Goal: Task Accomplishment & Management: Manage account settings

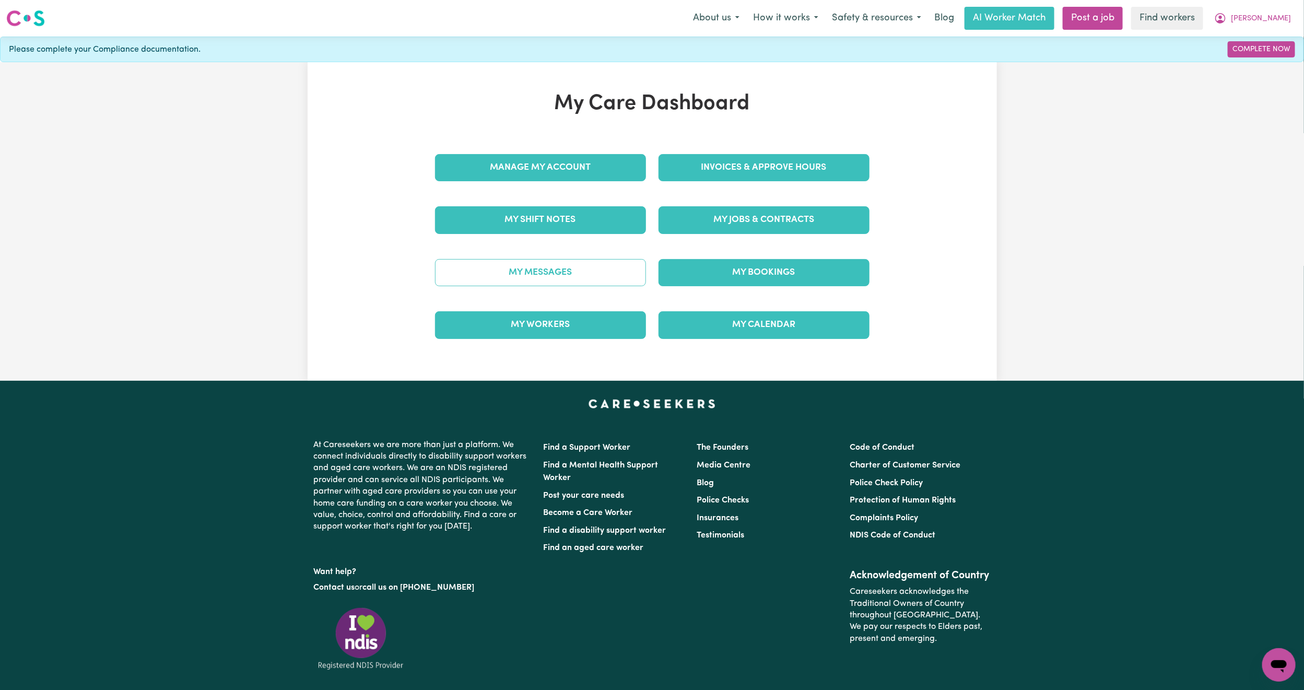
click at [589, 276] on link "My Messages" at bounding box center [540, 272] width 211 height 27
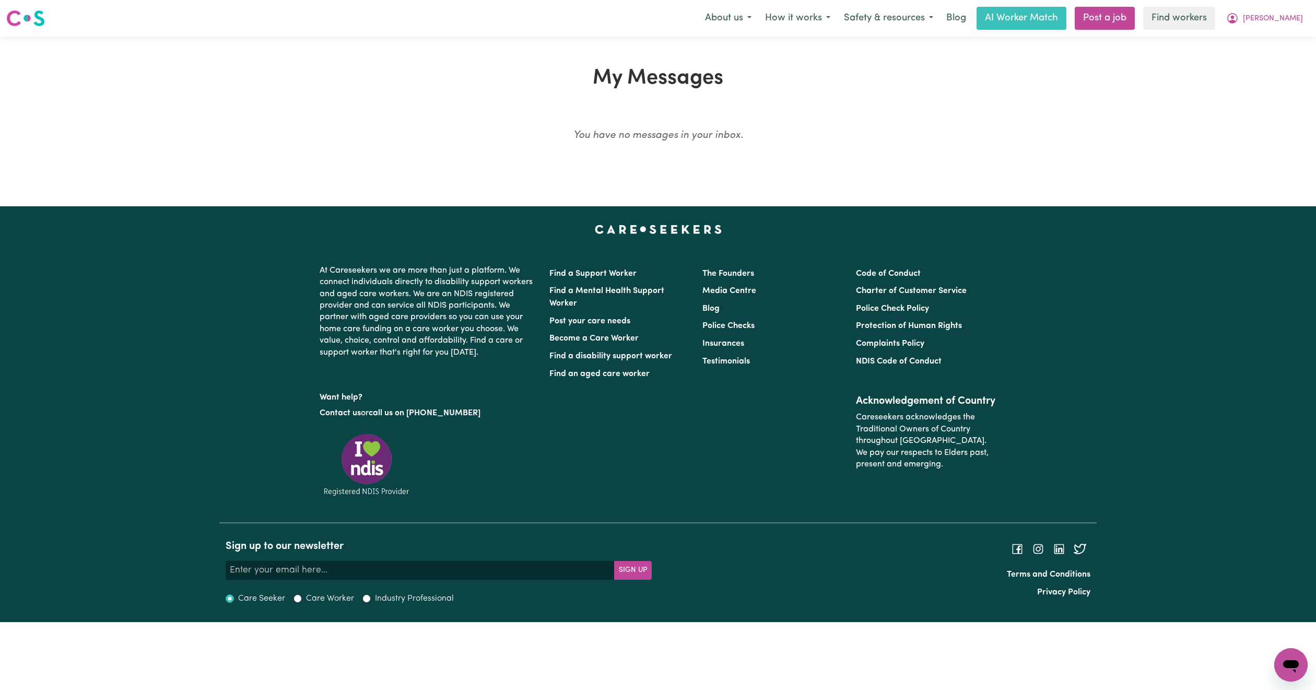
click at [1281, 33] on nav "Menu About us How it works Safety & resources Blog AI Worker Match Post a job F…" at bounding box center [658, 18] width 1316 height 37
click at [1238, 19] on icon "My Account" at bounding box center [1232, 18] width 13 height 13
click at [1262, 38] on link "My Dashboard" at bounding box center [1267, 41] width 82 height 20
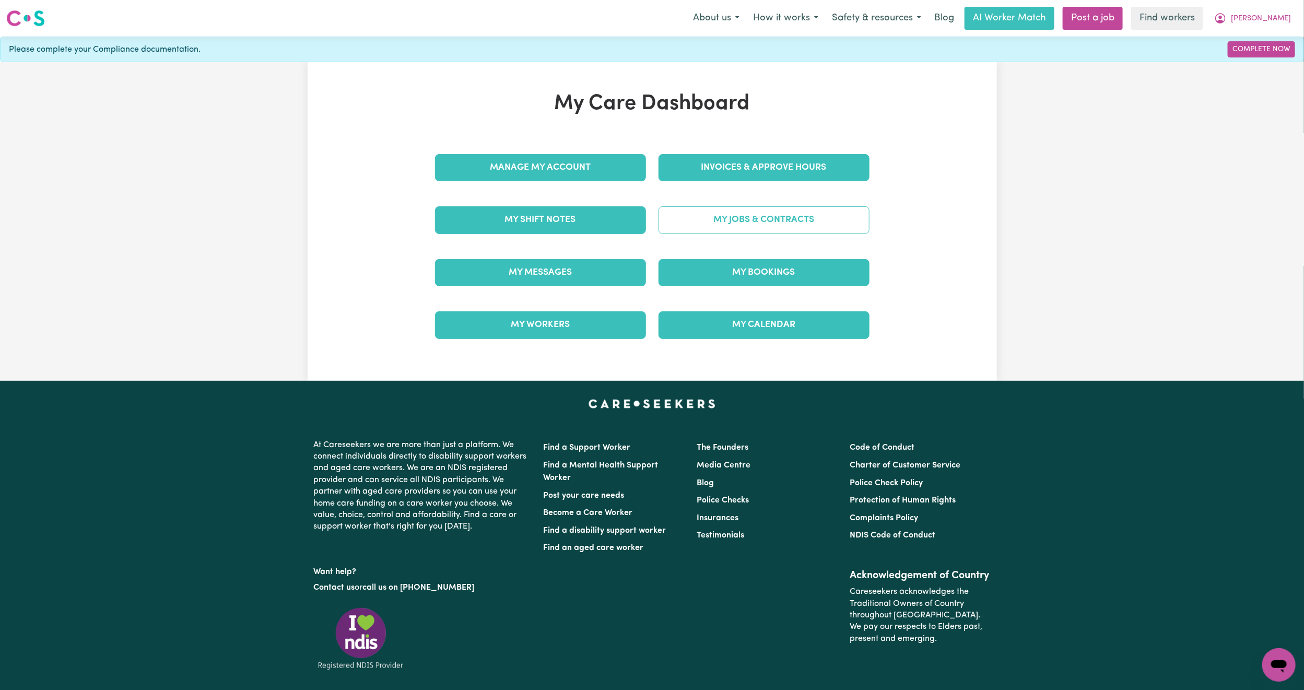
click at [710, 233] on link "My Jobs & Contracts" at bounding box center [763, 219] width 211 height 27
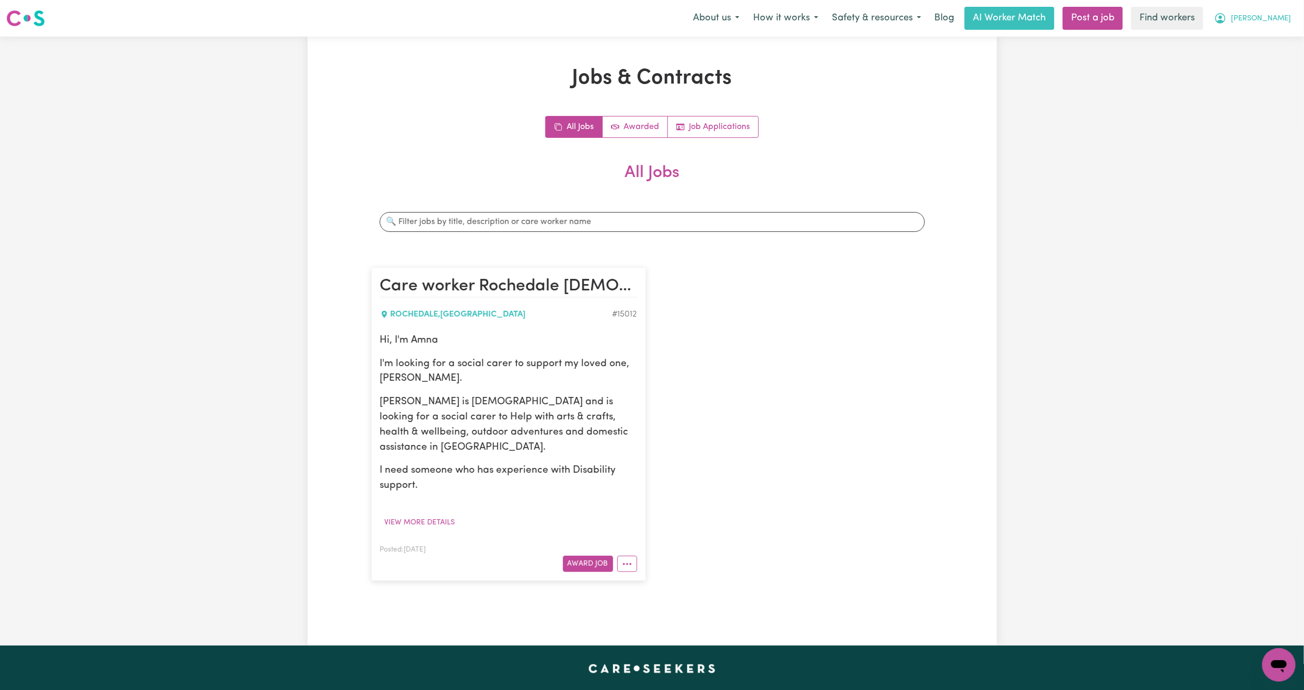
click at [1282, 14] on span "Ayleen" at bounding box center [1261, 18] width 60 height 11
click at [1264, 38] on link "My Dashboard" at bounding box center [1255, 41] width 82 height 20
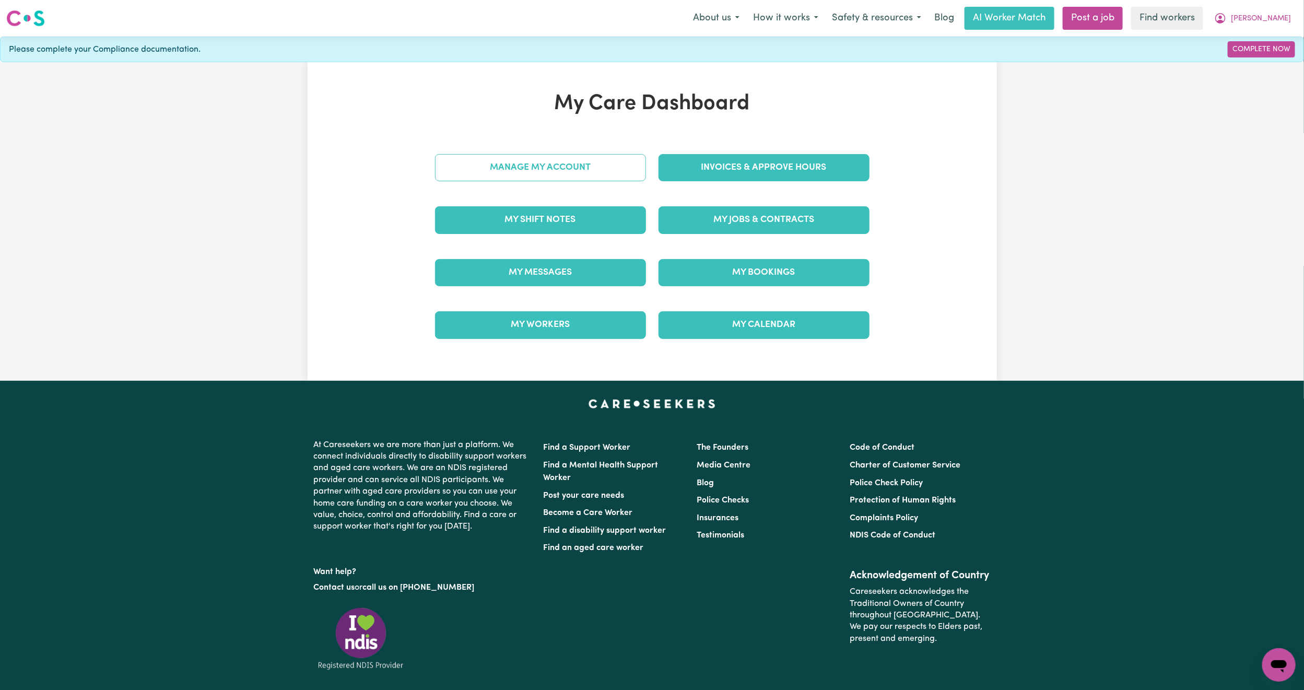
click at [554, 161] on link "Manage My Account" at bounding box center [540, 167] width 211 height 27
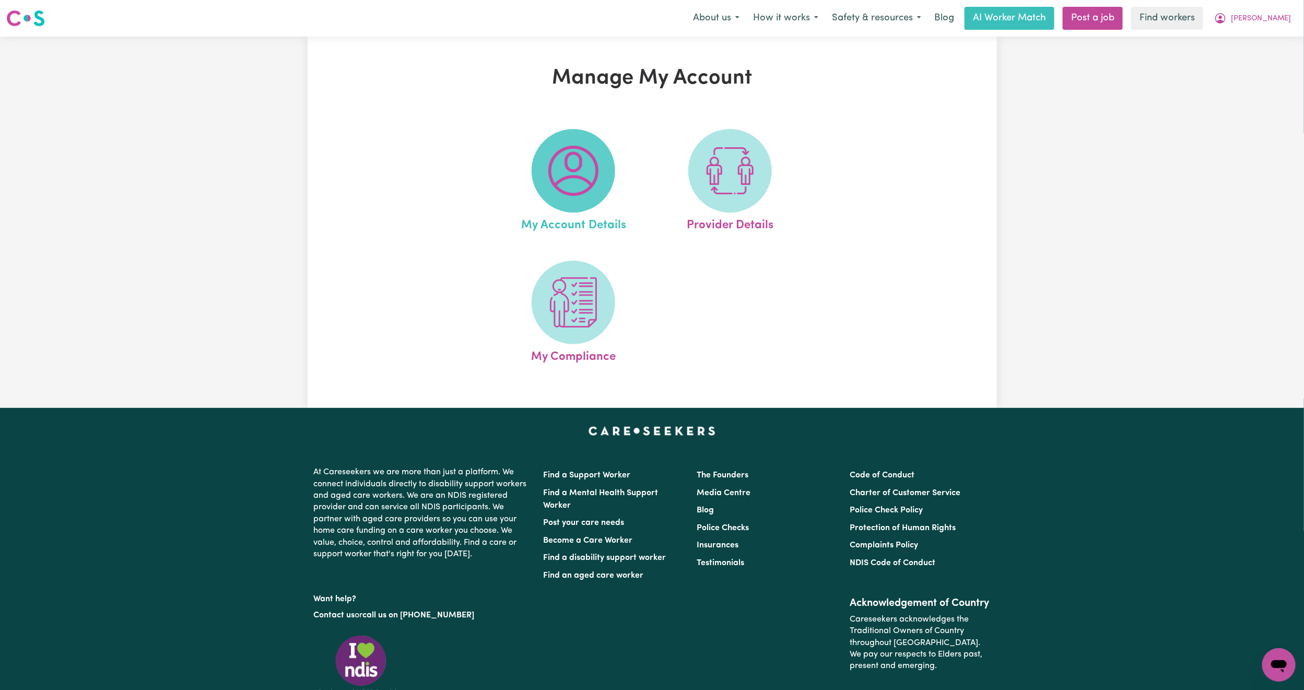
click at [567, 186] on img at bounding box center [573, 171] width 50 height 50
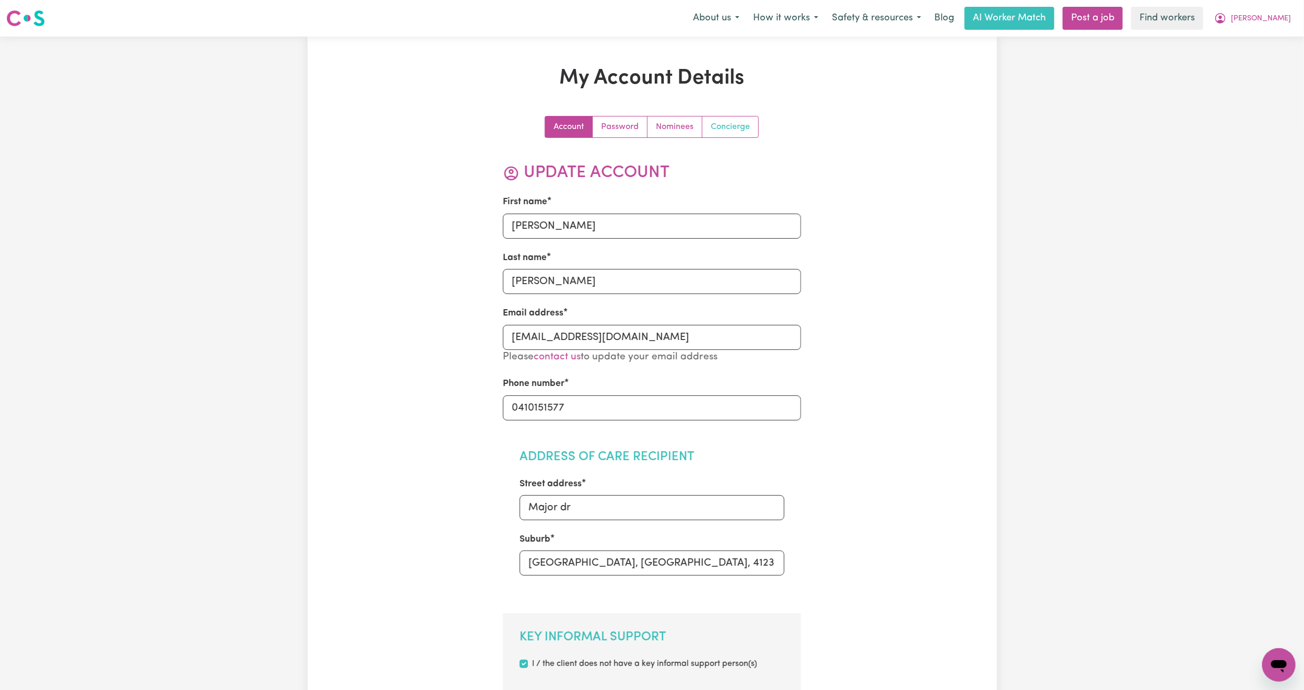
click at [748, 128] on link "Concierge" at bounding box center [730, 126] width 56 height 21
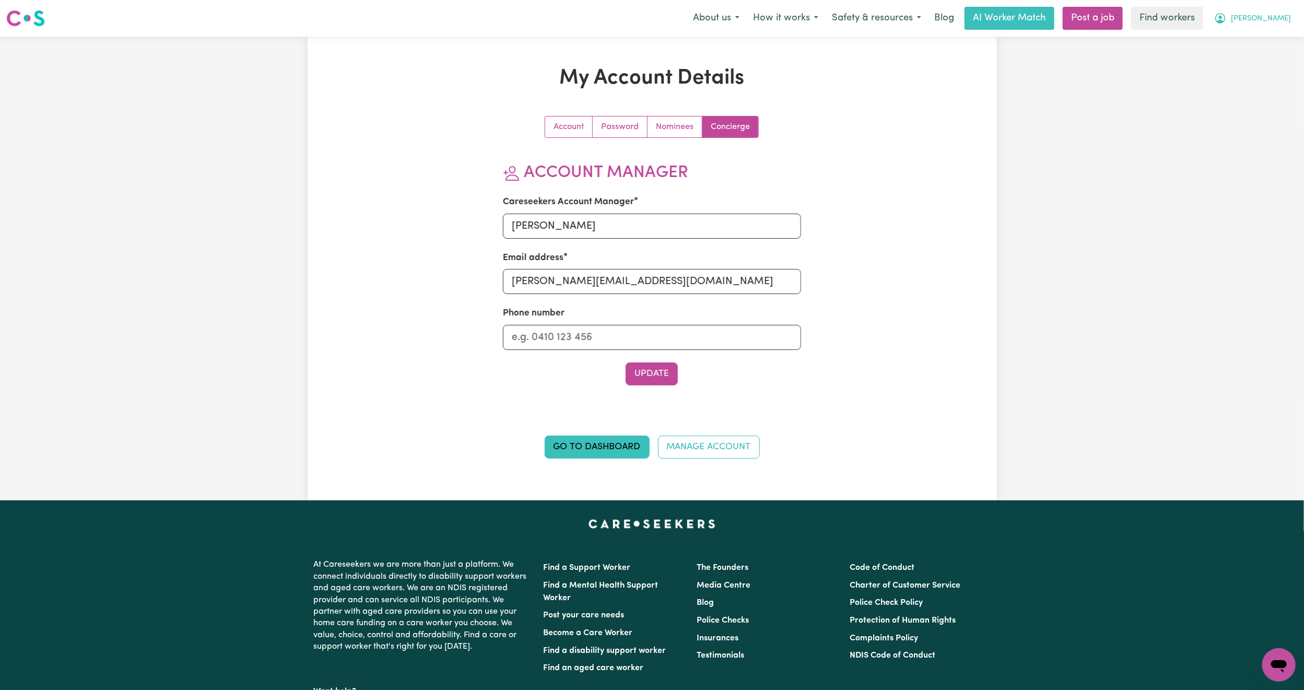
click at [1282, 25] on button "Ayleen" at bounding box center [1252, 18] width 90 height 22
click at [1236, 56] on link "Logout" at bounding box center [1255, 60] width 82 height 20
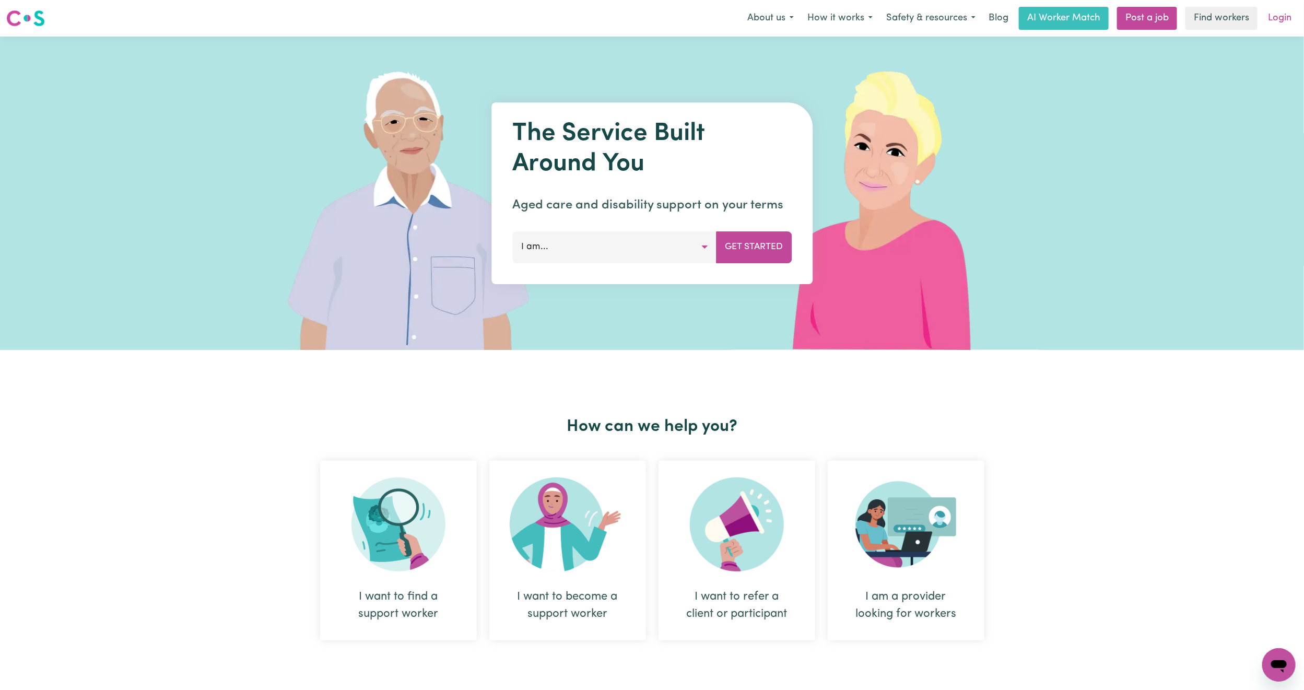
click at [1280, 16] on link "Login" at bounding box center [1279, 18] width 36 height 23
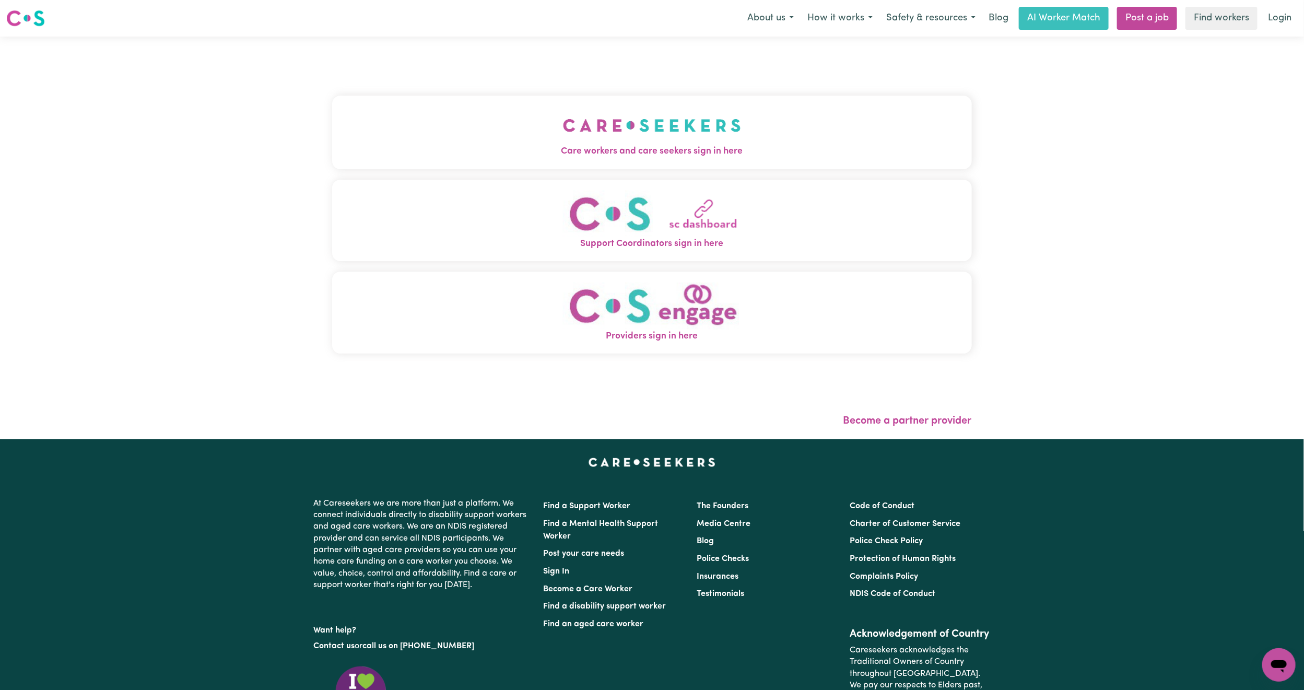
click at [493, 146] on span "Care workers and care seekers sign in here" at bounding box center [652, 152] width 640 height 14
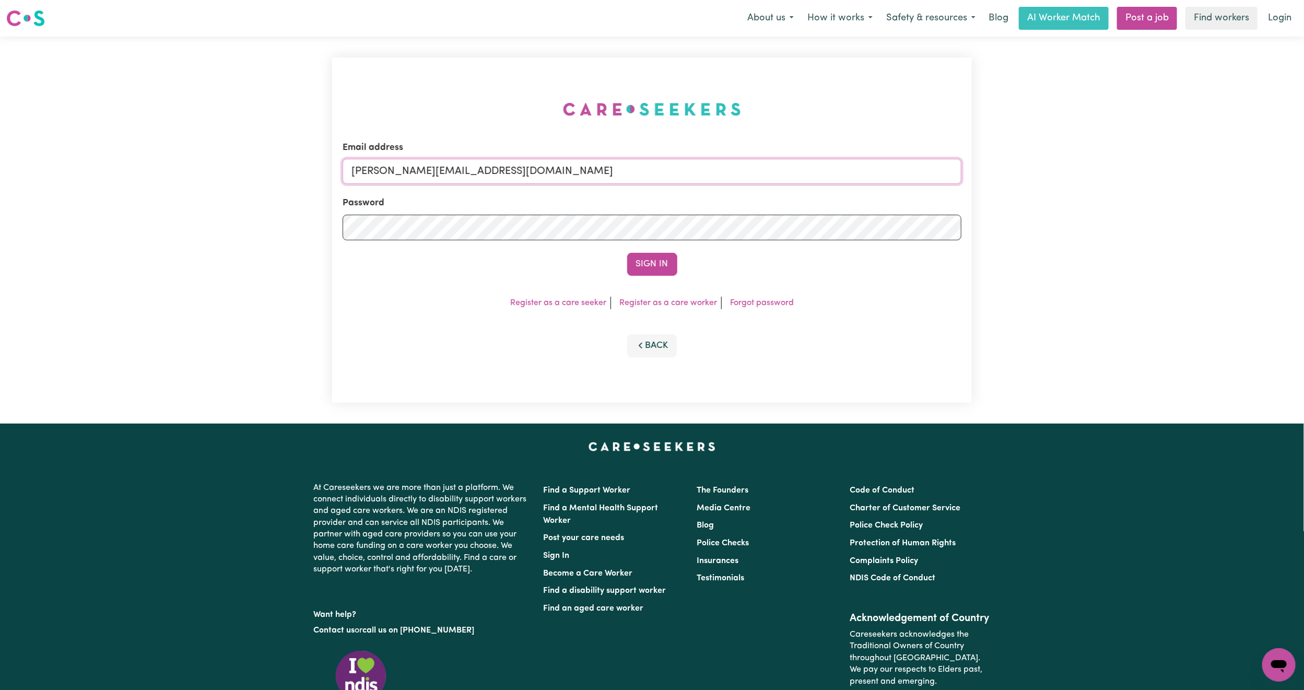
click at [505, 181] on input "[PERSON_NAME][EMAIL_ADDRESS][DOMAIN_NAME]" at bounding box center [651, 171] width 619 height 25
drag, startPoint x: 408, startPoint y: 174, endPoint x: 703, endPoint y: 199, distance: 296.6
click at [703, 199] on form "Email address [EMAIL_ADDRESS][PERSON_NAME][DOMAIN_NAME] Password Sign In" at bounding box center [651, 208] width 619 height 135
type input "superuser~rina.brettell@gmail.com"
click at [657, 267] on button "Sign In" at bounding box center [652, 264] width 50 height 23
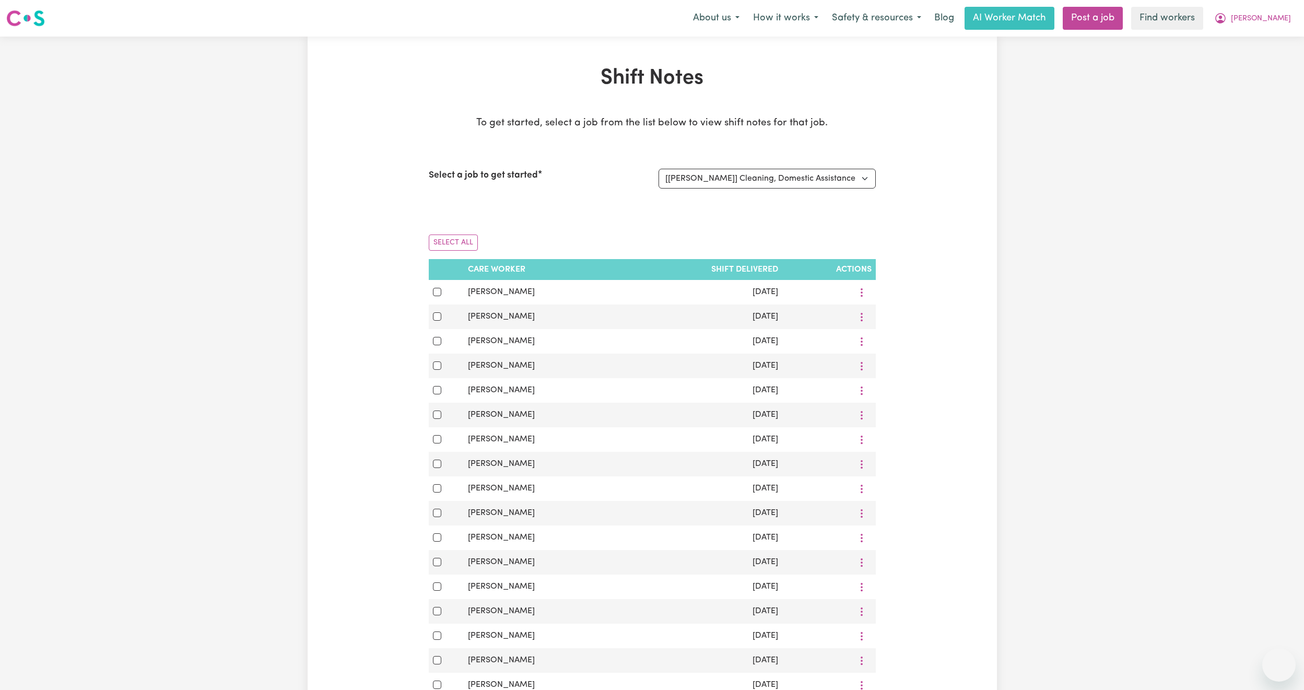
select select "13341"
click at [1276, 37] on div "Shift Notes To get started, select a job from the list below to view shift note…" at bounding box center [652, 508] width 1304 height 943
click at [1283, 10] on button "[PERSON_NAME]" at bounding box center [1252, 18] width 90 height 22
click at [1244, 58] on link "Logout" at bounding box center [1255, 60] width 82 height 20
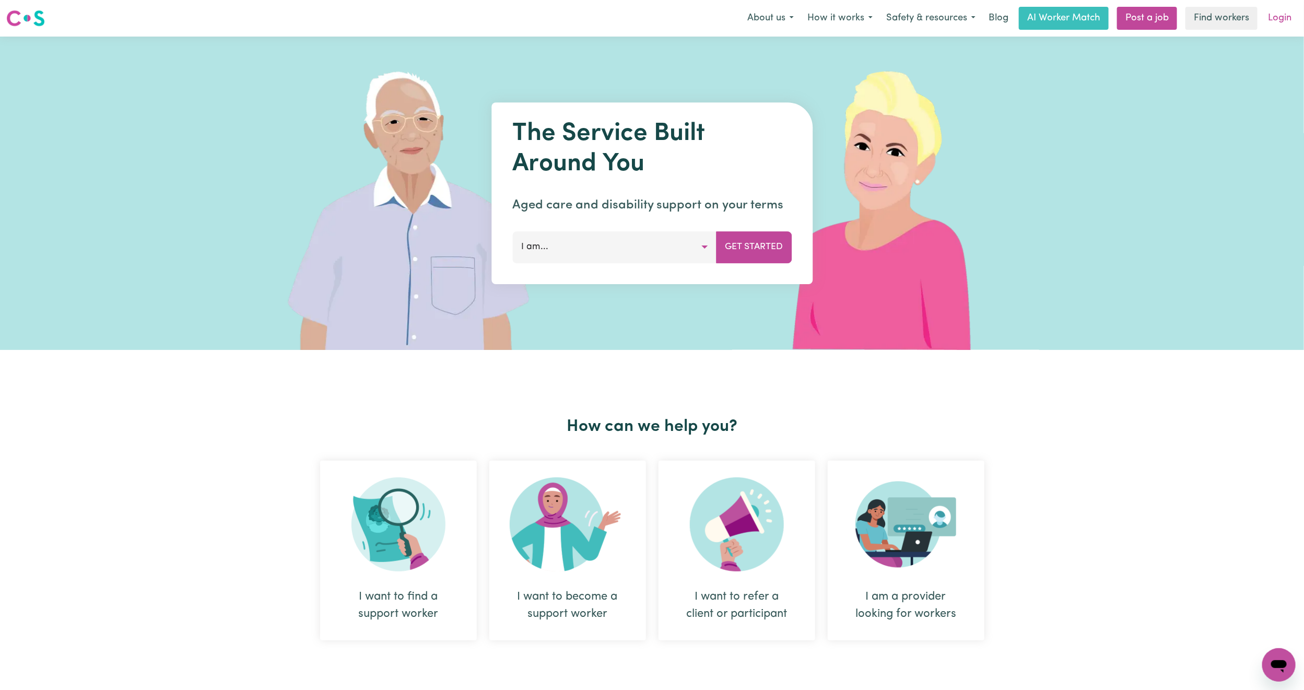
click at [1286, 17] on link "Login" at bounding box center [1279, 18] width 36 height 23
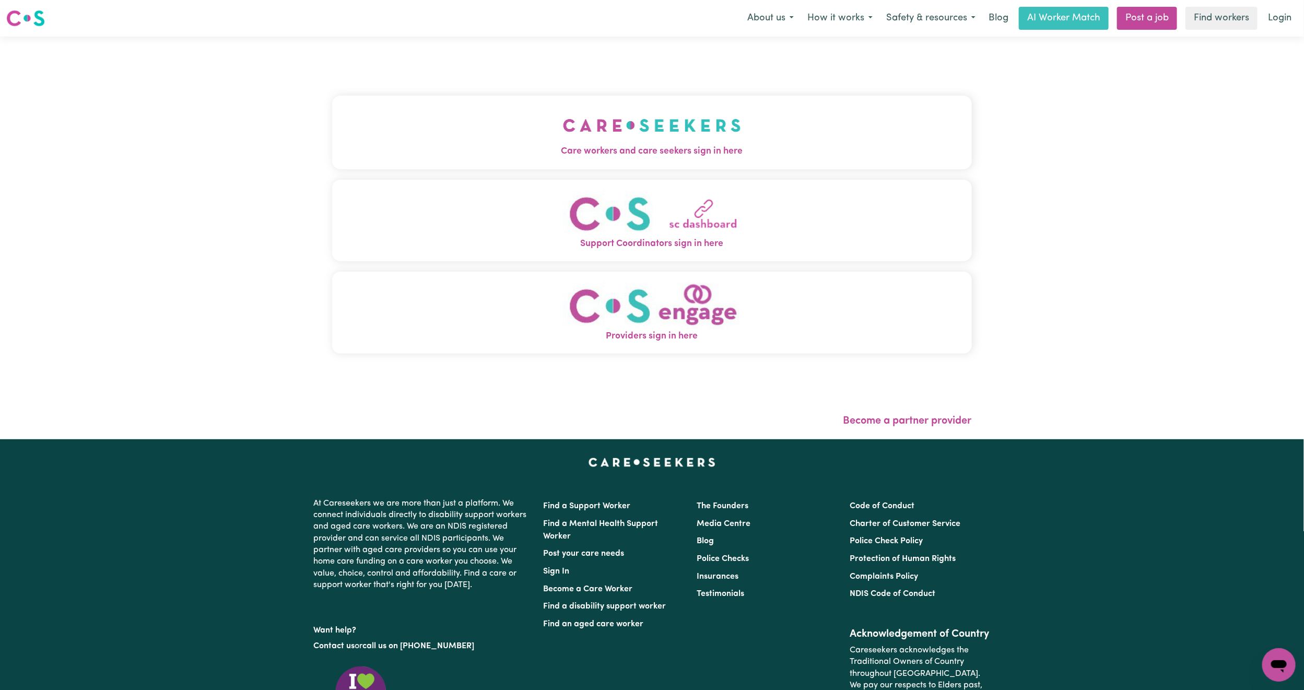
click at [606, 129] on button "Care workers and care seekers sign in here" at bounding box center [652, 132] width 640 height 73
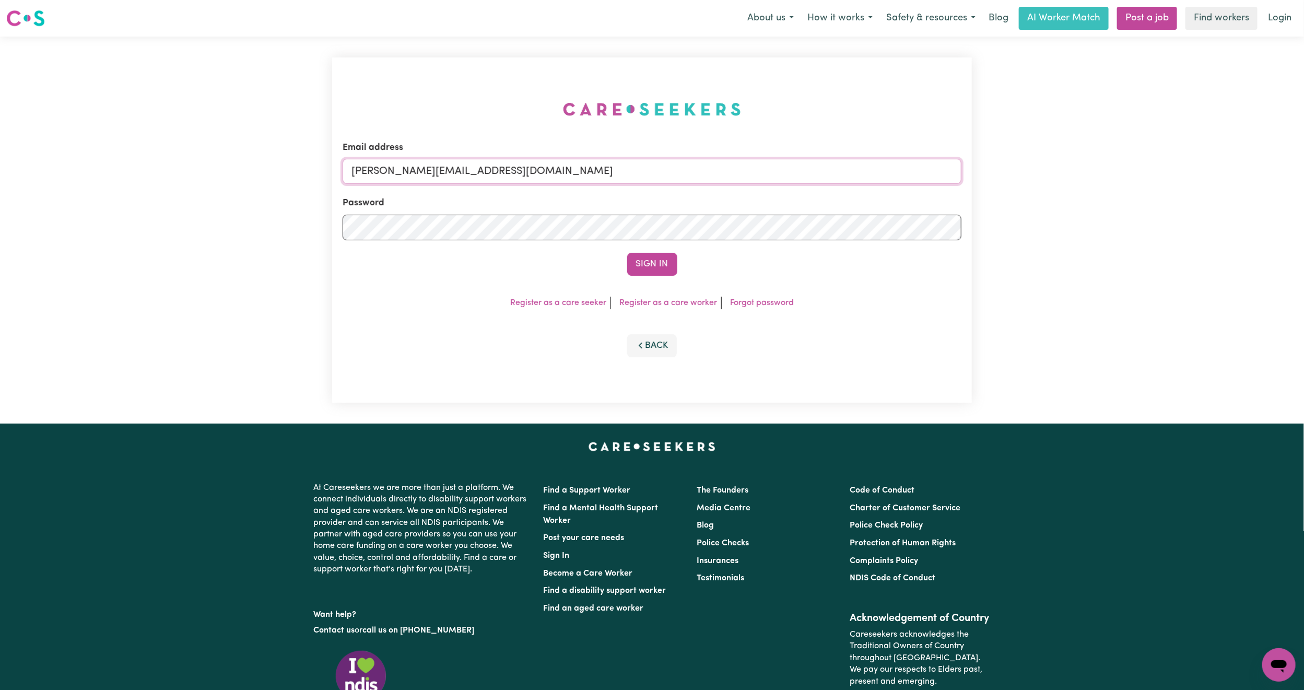
drag, startPoint x: 473, startPoint y: 169, endPoint x: 474, endPoint y: 176, distance: 6.8
click at [473, 169] on input "[PERSON_NAME][EMAIL_ADDRESS][DOMAIN_NAME]" at bounding box center [651, 171] width 619 height 25
drag, startPoint x: 406, startPoint y: 170, endPoint x: 788, endPoint y: 196, distance: 383.6
click at [788, 196] on form "Email address [EMAIL_ADDRESS][PERSON_NAME][DOMAIN_NAME] Password Sign In" at bounding box center [651, 208] width 619 height 135
type input "superuser~[PERSON_NAME][EMAIL_ADDRESS][DOMAIN_NAME]"
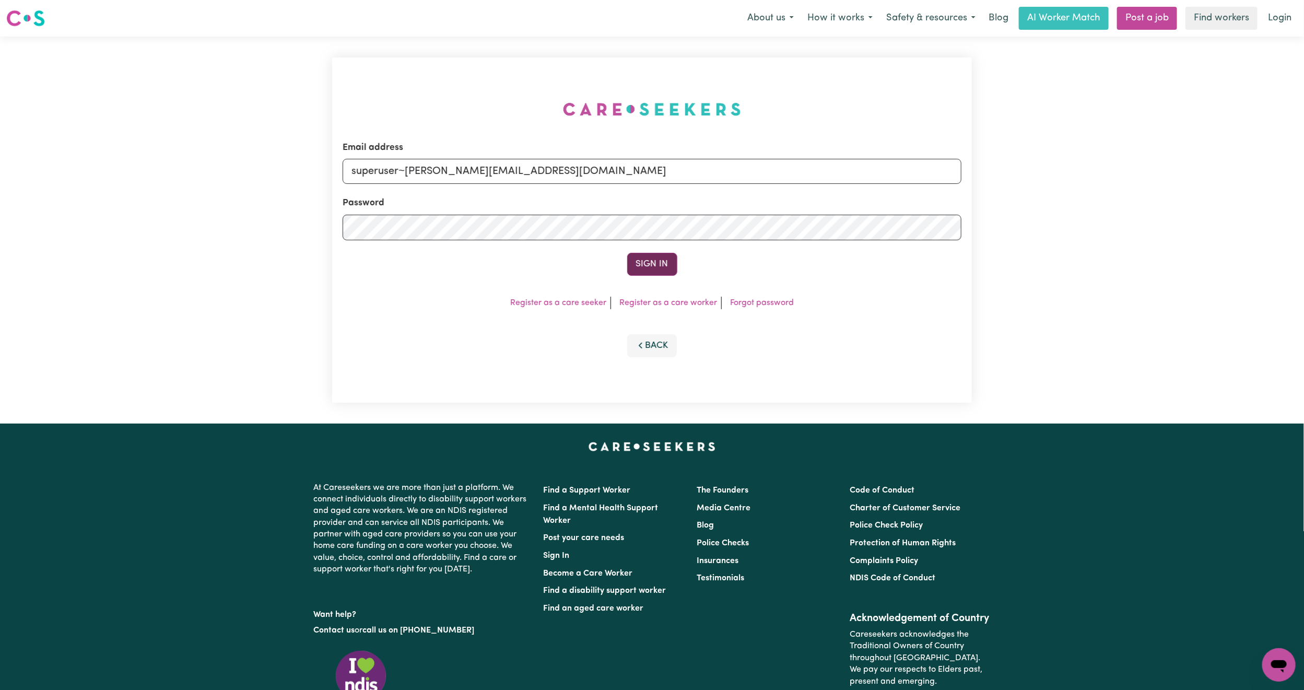
click at [651, 257] on button "Sign In" at bounding box center [652, 264] width 50 height 23
